Goal: Check status: Check status

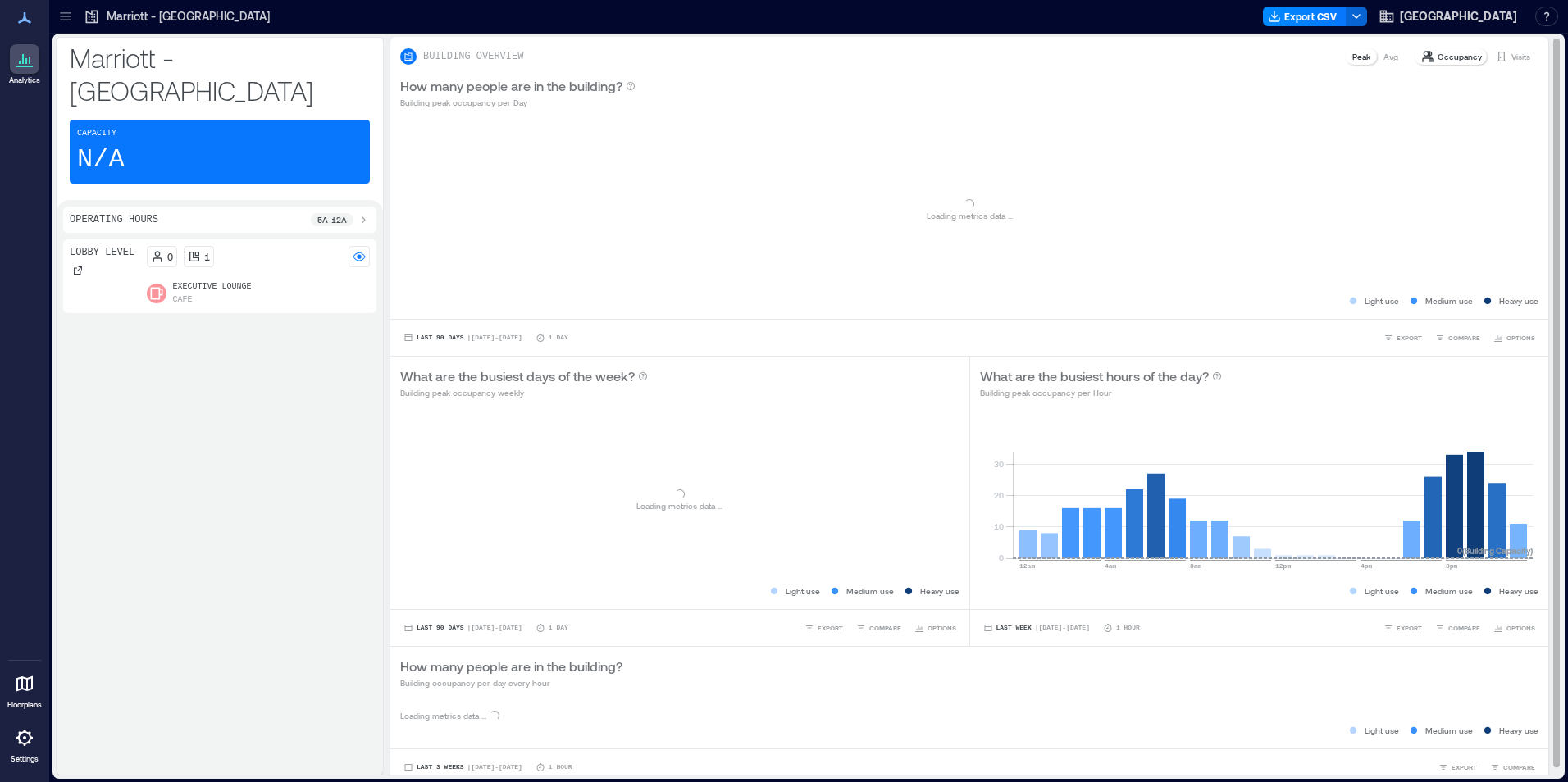
drag, startPoint x: 312, startPoint y: 506, endPoint x: 477, endPoint y: 506, distance: 165.0
click at [312, 506] on div "Lobby Level 0 1 Executive Lounge Cafe" at bounding box center [219, 503] width 313 height 529
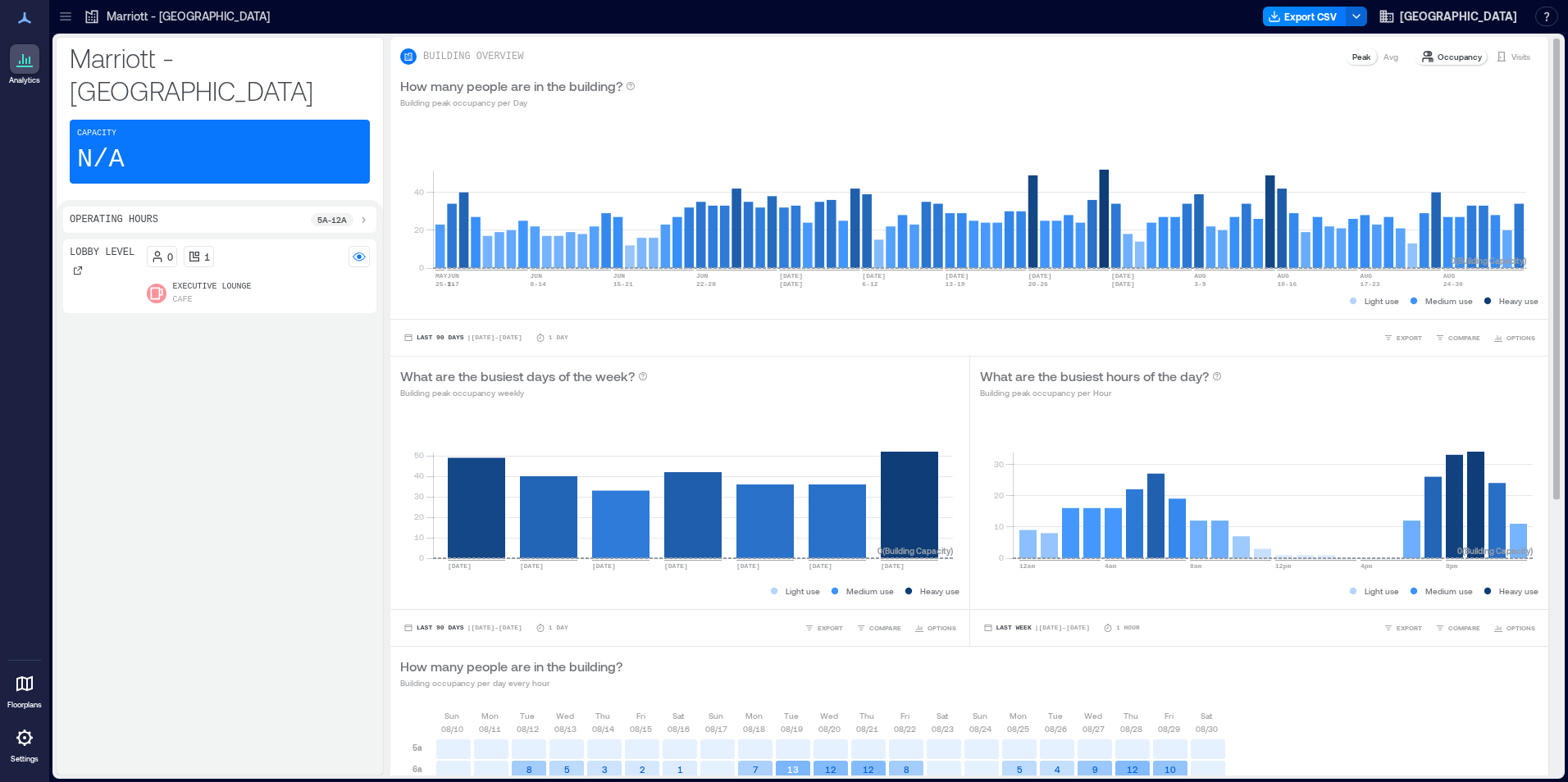
click at [1512, 53] on p "Visits" at bounding box center [1521, 56] width 19 height 13
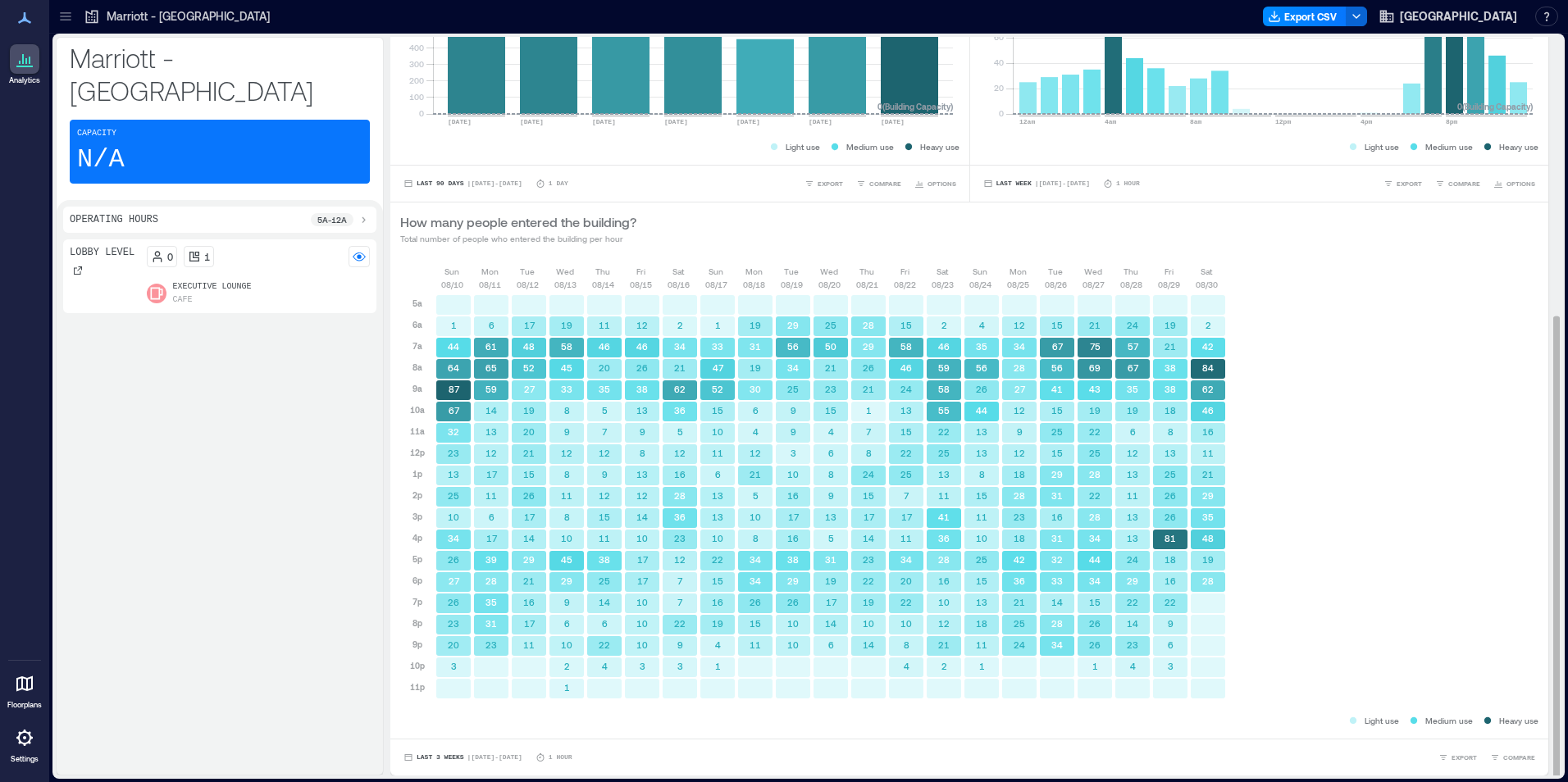
scroll to position [2, 0]
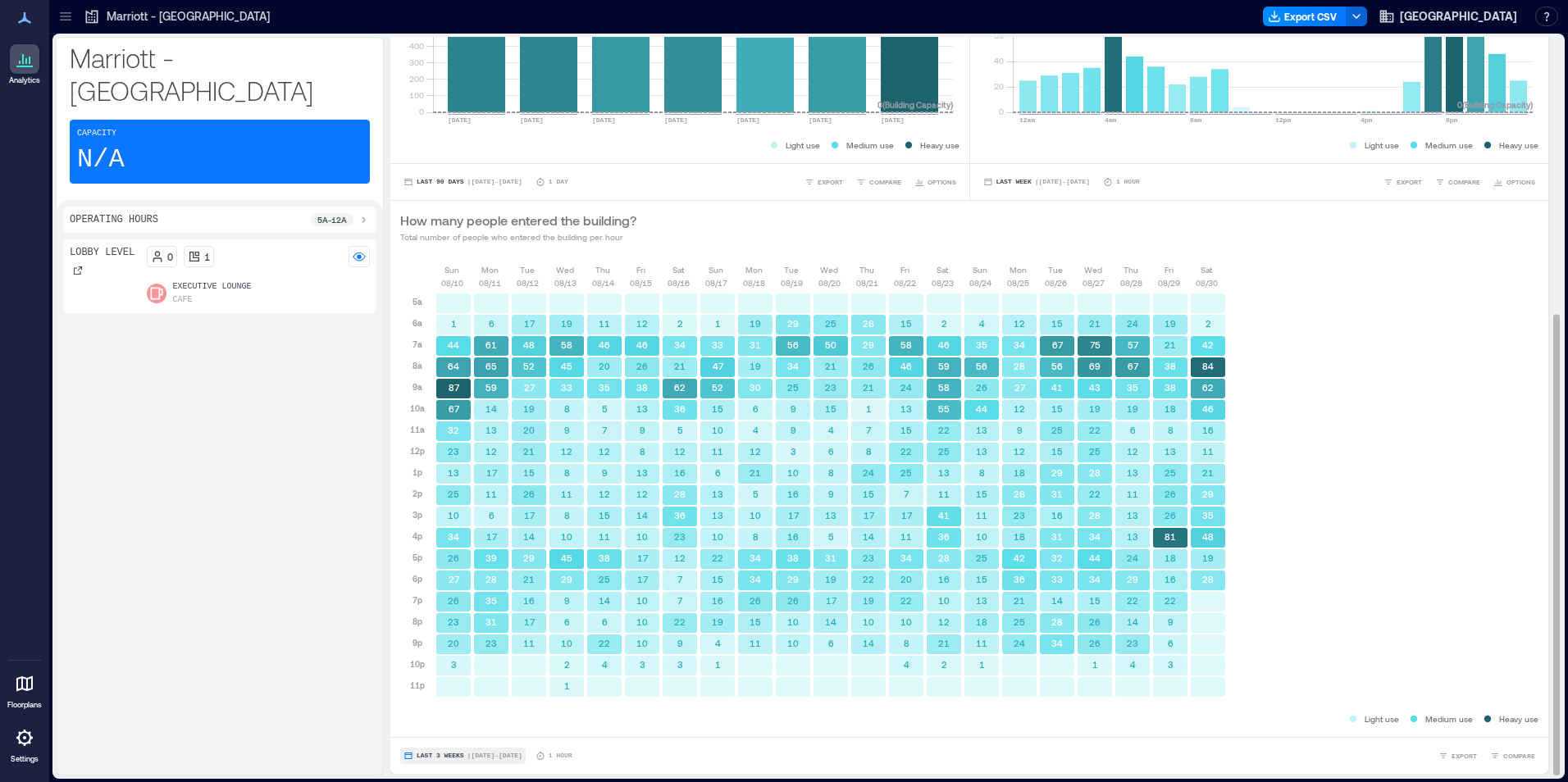
click at [447, 755] on span "Last 3 Weeks" at bounding box center [440, 755] width 47 height 0
click at [453, 734] on button "Custom" at bounding box center [434, 726] width 42 height 20
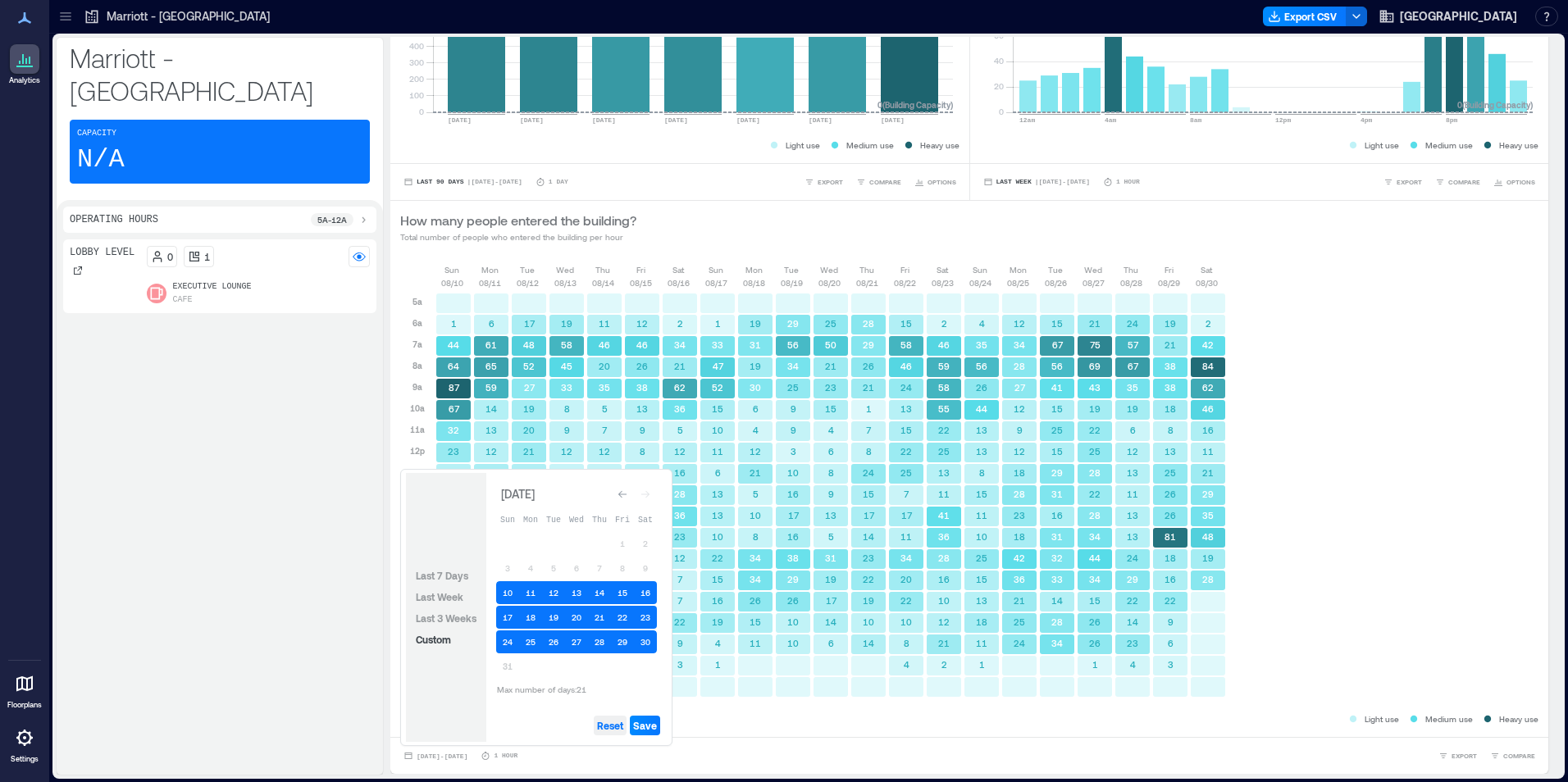
click at [615, 727] on span "Reset" at bounding box center [610, 726] width 27 height 13
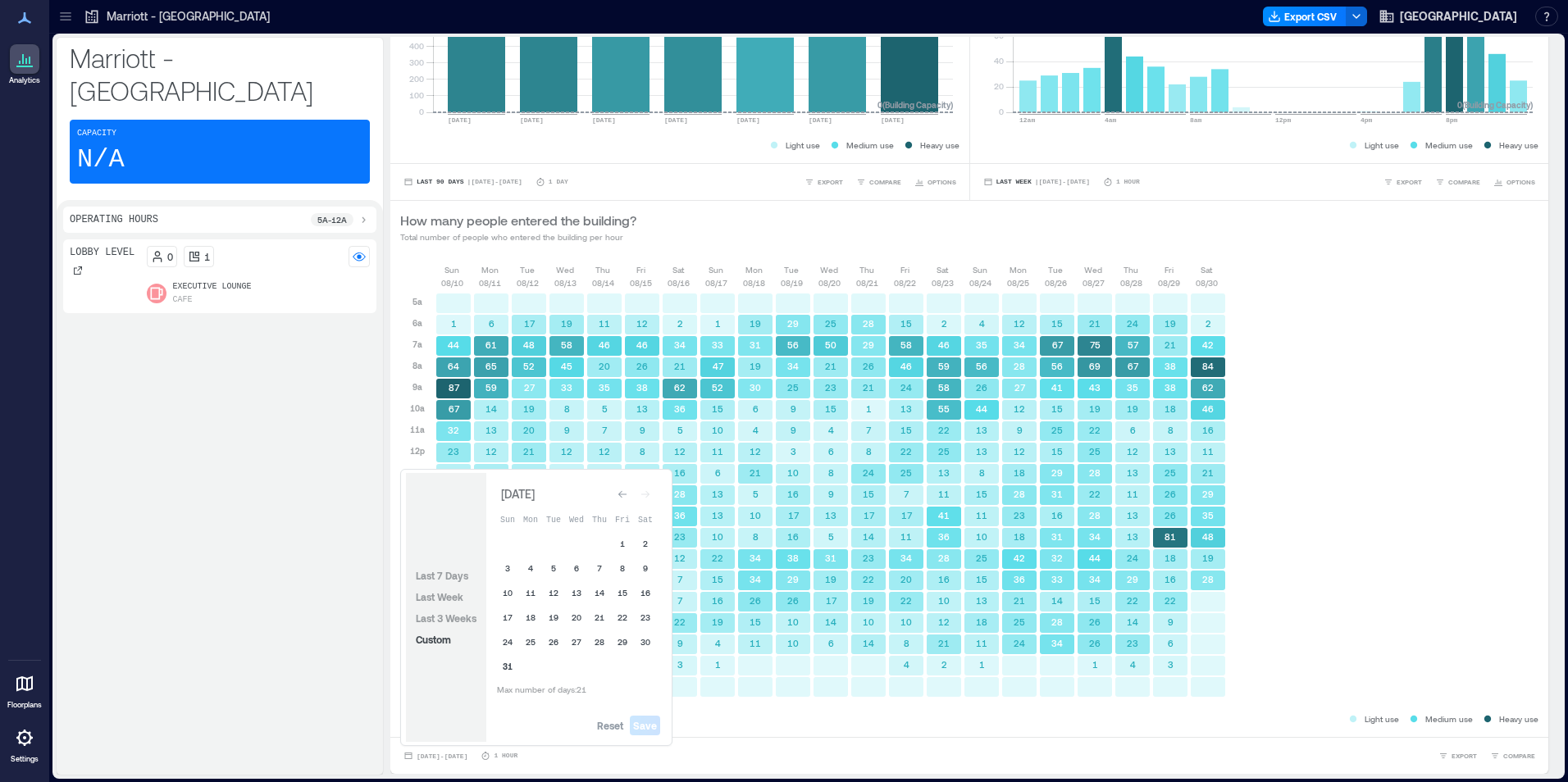
click at [511, 664] on button "31" at bounding box center [507, 667] width 23 height 23
click at [637, 637] on button "30" at bounding box center [645, 642] width 23 height 23
click at [657, 726] on span "Save" at bounding box center [644, 726] width 24 height 13
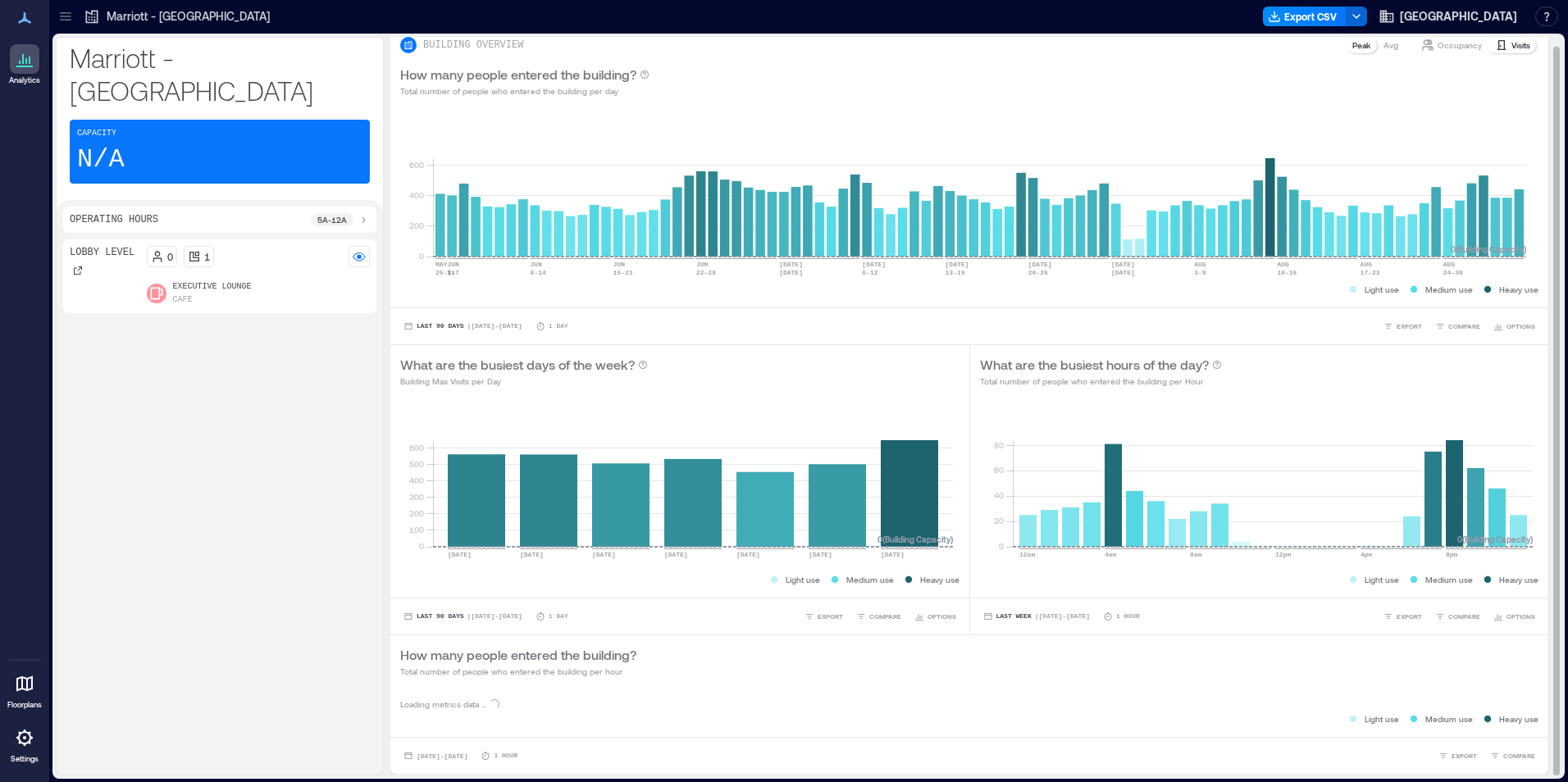
scroll to position [0, 0]
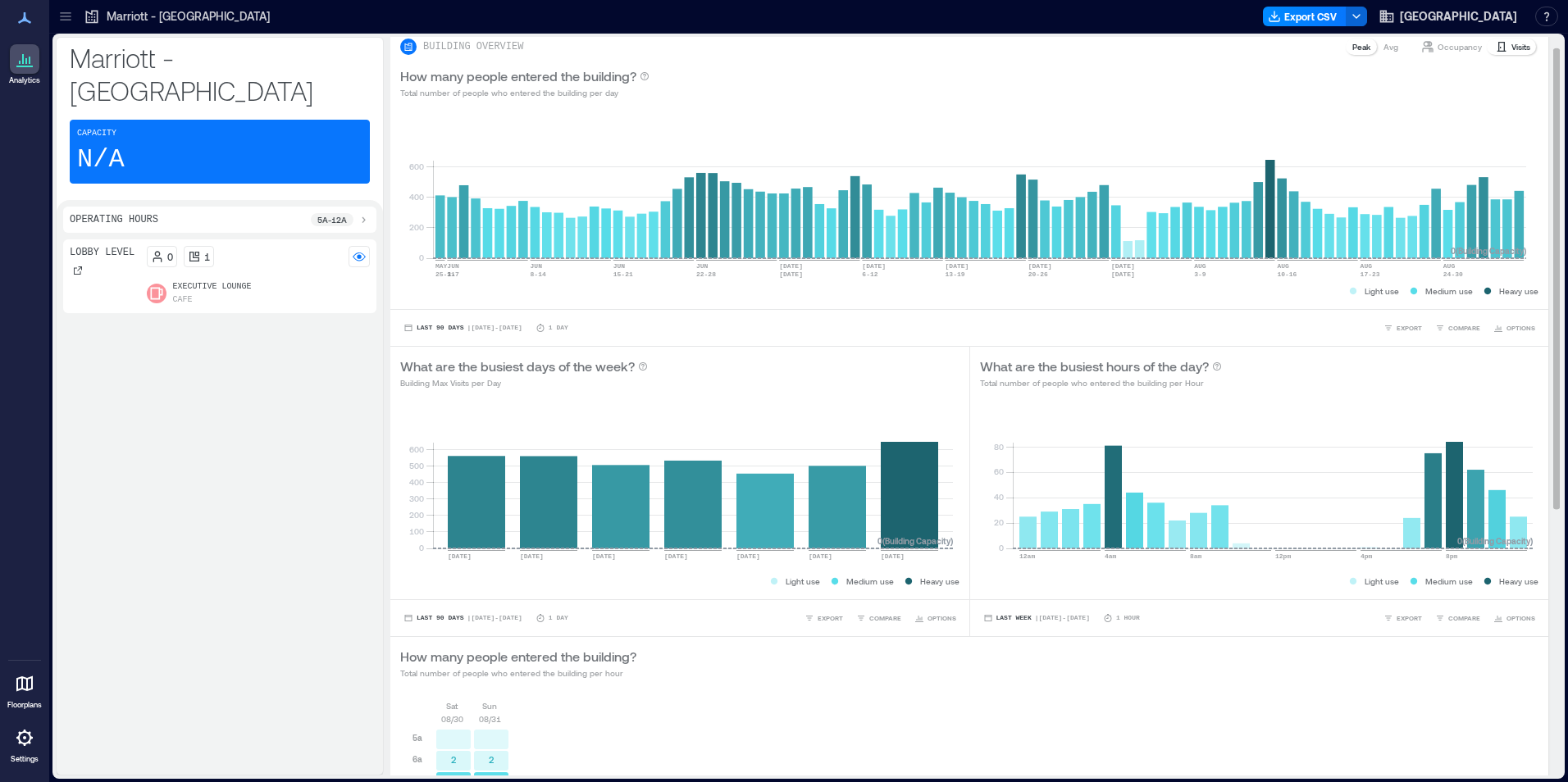
click at [694, 648] on div "How many people entered the building? Total number of people who entered the bu…" at bounding box center [969, 662] width 1138 height 32
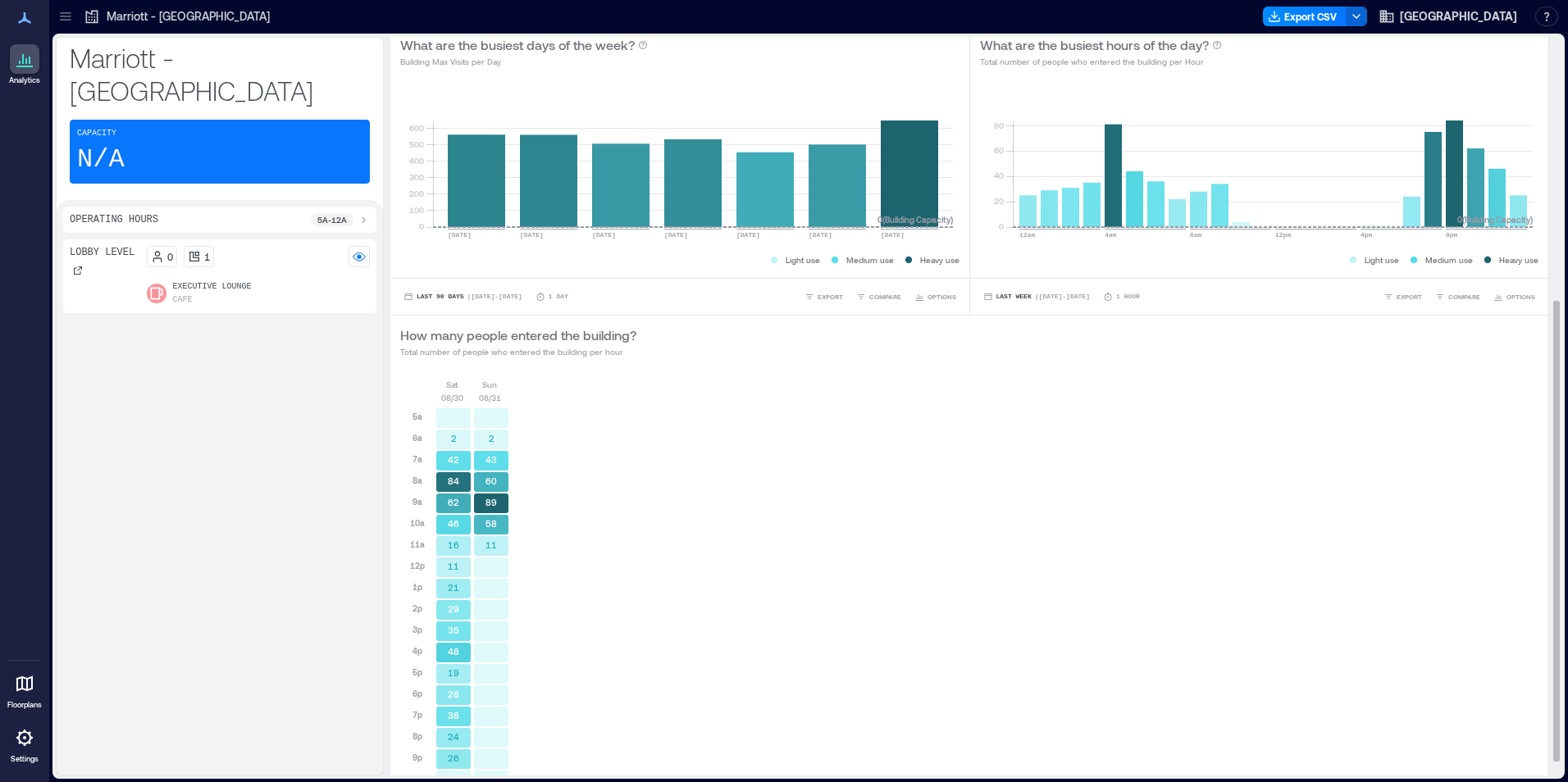
scroll to position [420, 0]
